Goal: Navigation & Orientation: Find specific page/section

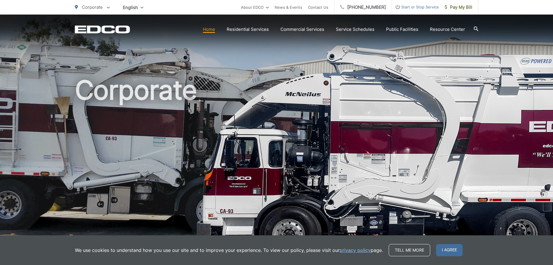
click at [213, 31] on link "Home" at bounding box center [209, 29] width 12 height 7
click at [254, 30] on link "Residential Services" at bounding box center [248, 29] width 42 height 7
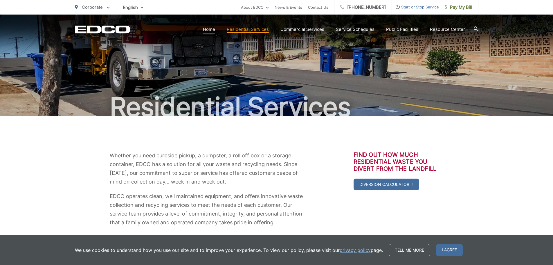
click at [215, 28] on link "Home" at bounding box center [209, 29] width 12 height 7
